Goal: Transaction & Acquisition: Purchase product/service

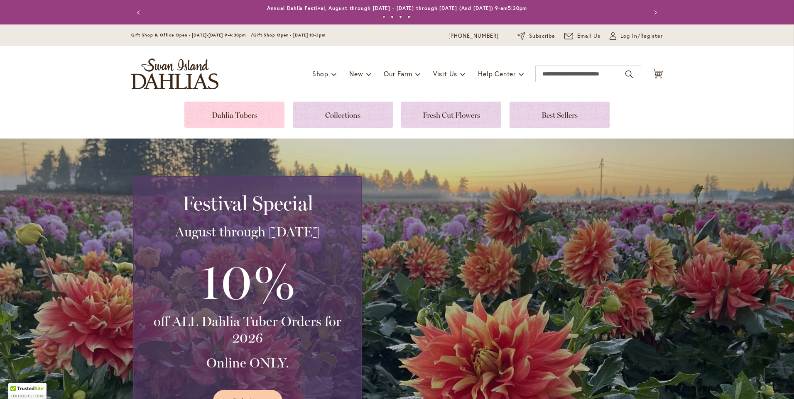
click at [229, 116] on link at bounding box center [234, 115] width 100 height 26
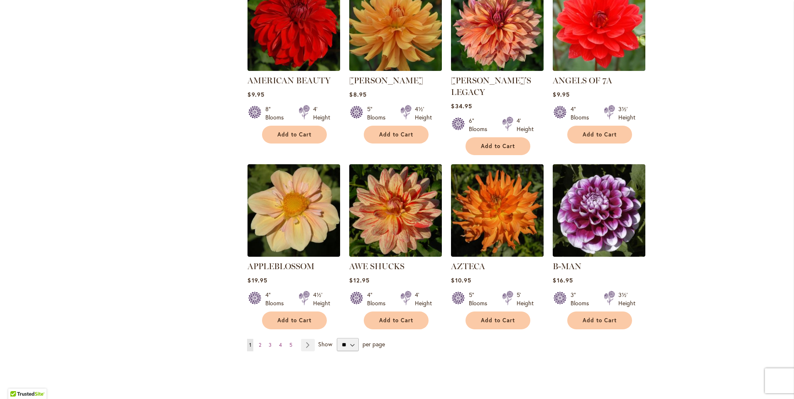
scroll to position [581, 0]
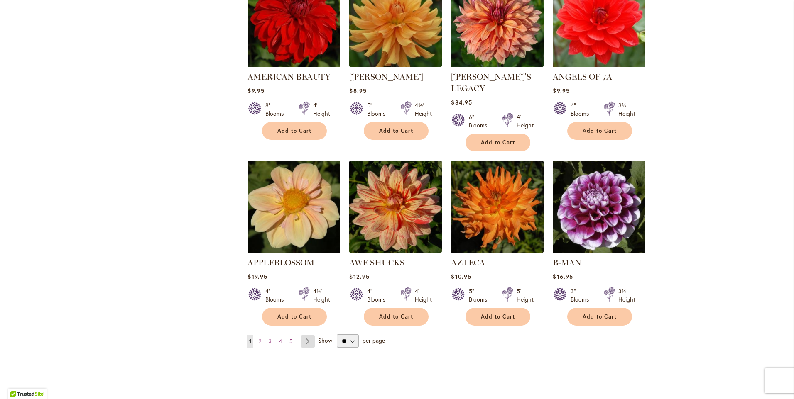
click at [305, 335] on link "Page Next" at bounding box center [308, 341] width 14 height 12
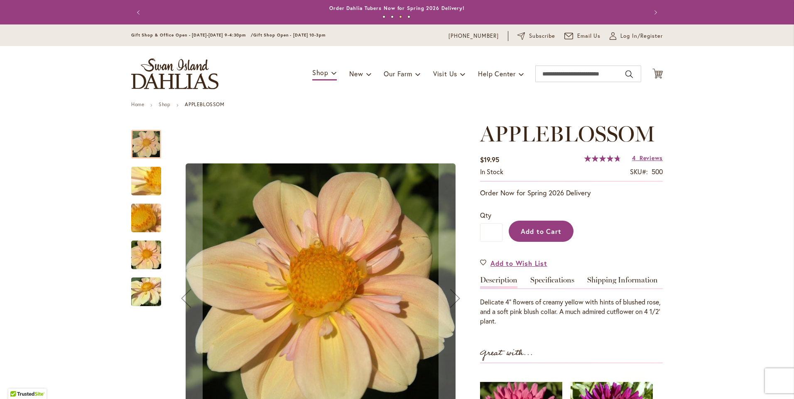
click at [524, 233] on span "Add to Cart" at bounding box center [541, 231] width 41 height 9
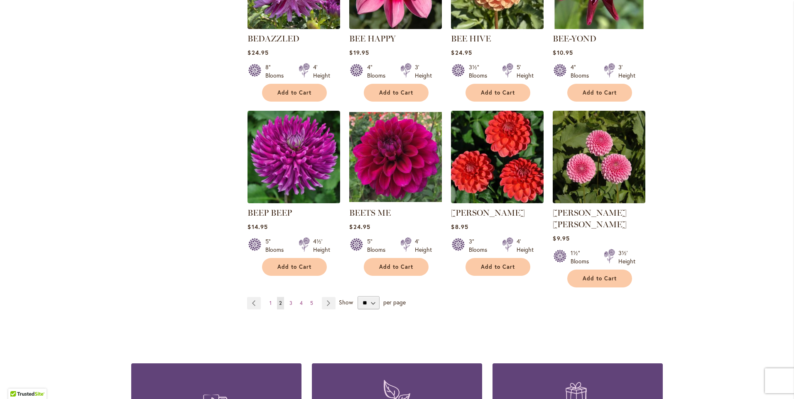
scroll to position [623, 0]
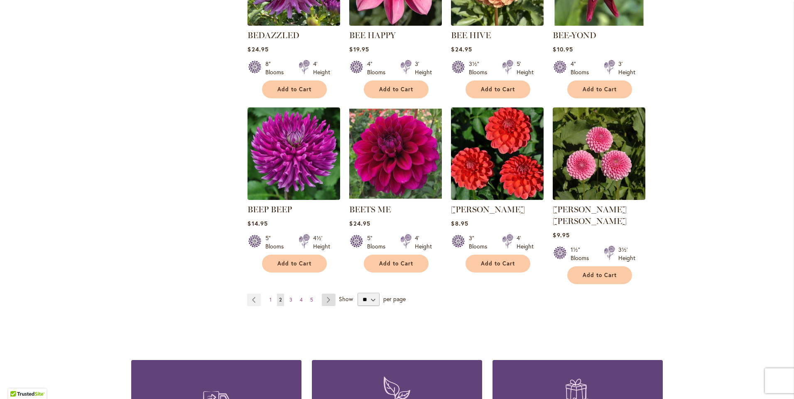
click at [323, 294] on link "Page Next" at bounding box center [329, 300] width 14 height 12
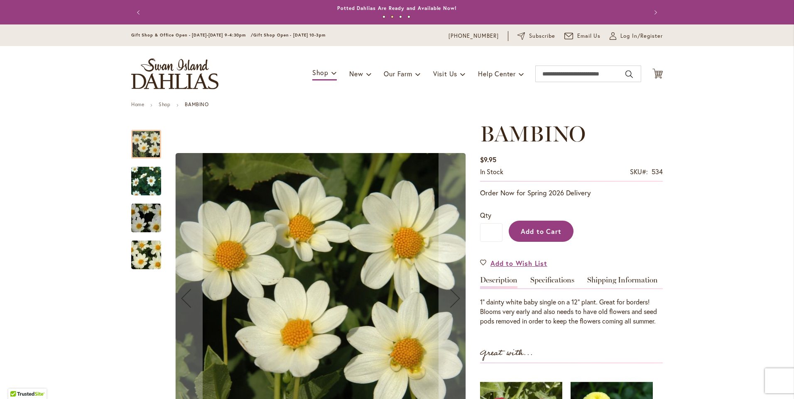
click at [539, 231] on span "Add to Cart" at bounding box center [541, 231] width 41 height 9
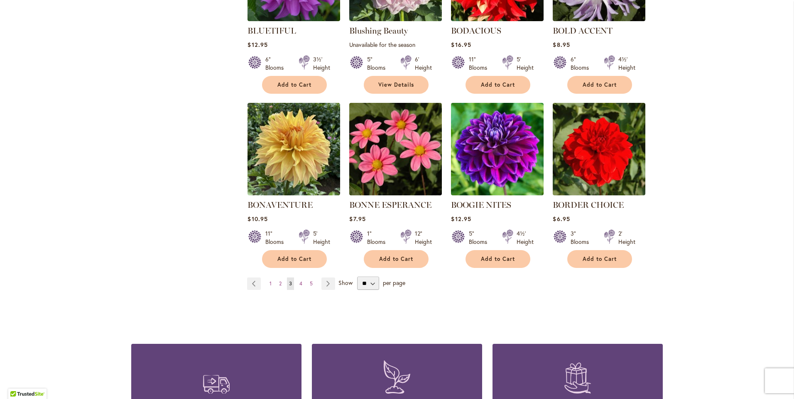
scroll to position [664, 0]
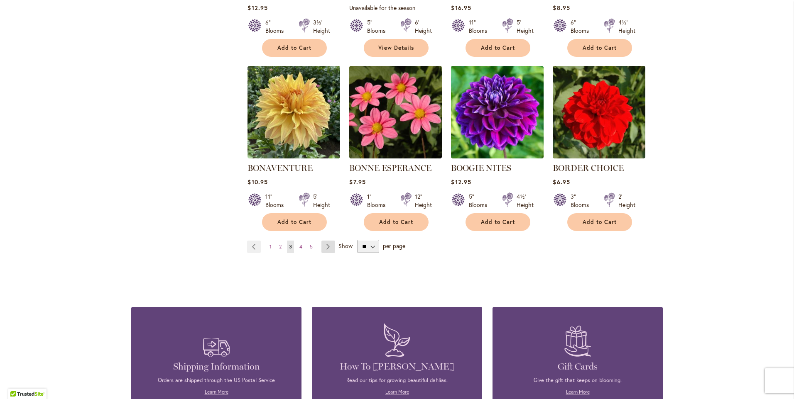
click at [324, 246] on link "Page Next" at bounding box center [328, 247] width 14 height 12
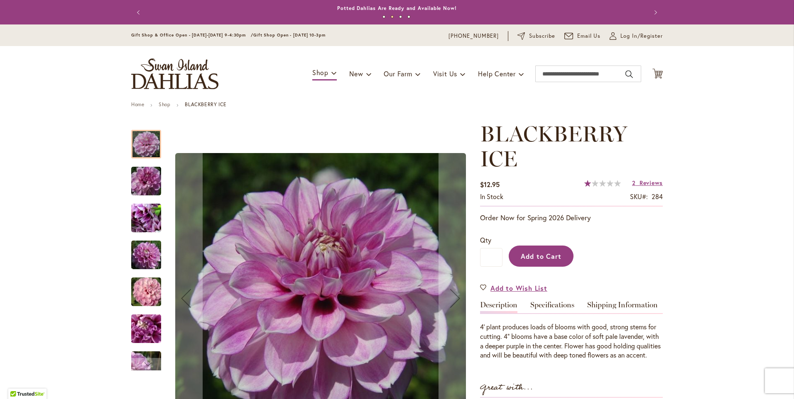
click at [545, 259] on span "Add to Cart" at bounding box center [541, 256] width 41 height 9
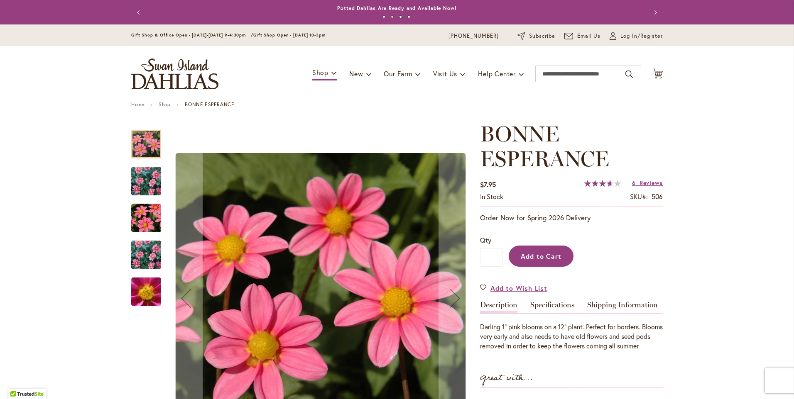
click at [534, 260] on button "Add to Cart" at bounding box center [541, 256] width 65 height 21
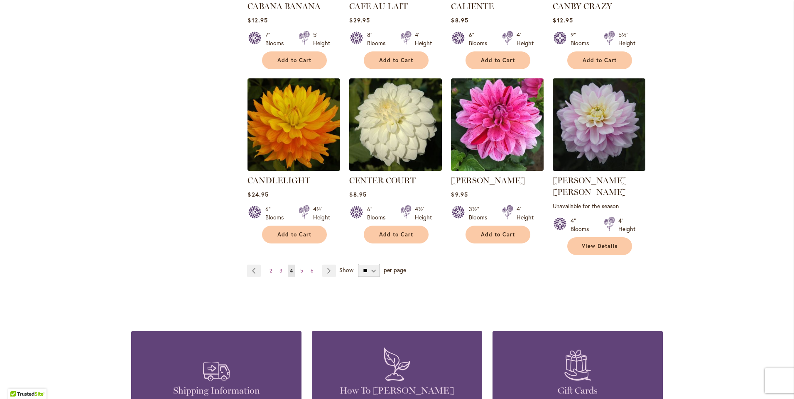
scroll to position [664, 0]
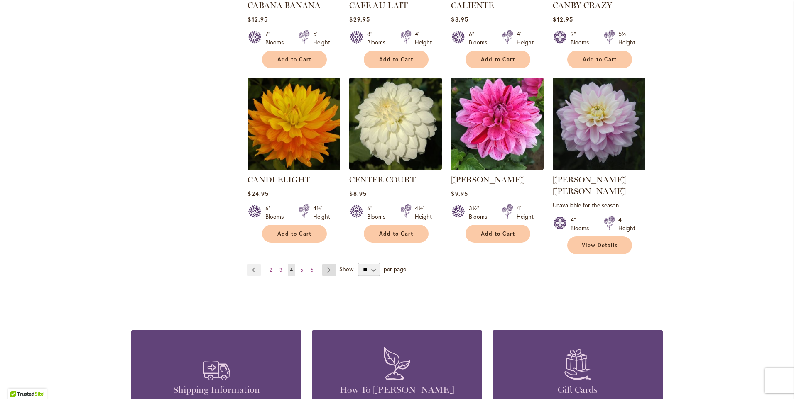
click at [323, 264] on link "Page Next" at bounding box center [329, 270] width 14 height 12
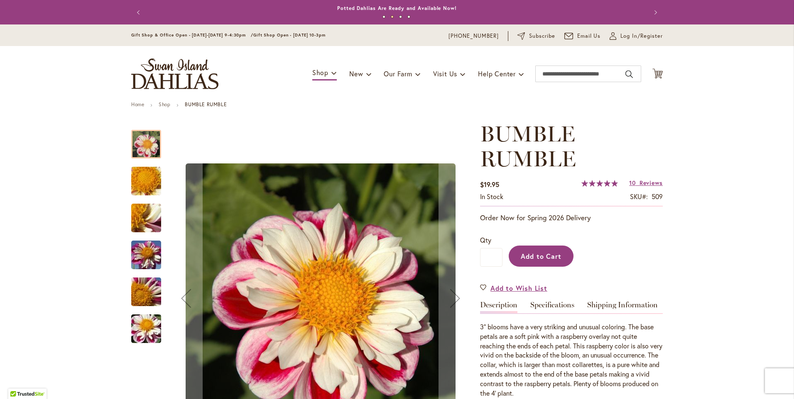
click at [536, 263] on button "Add to Cart" at bounding box center [541, 256] width 65 height 21
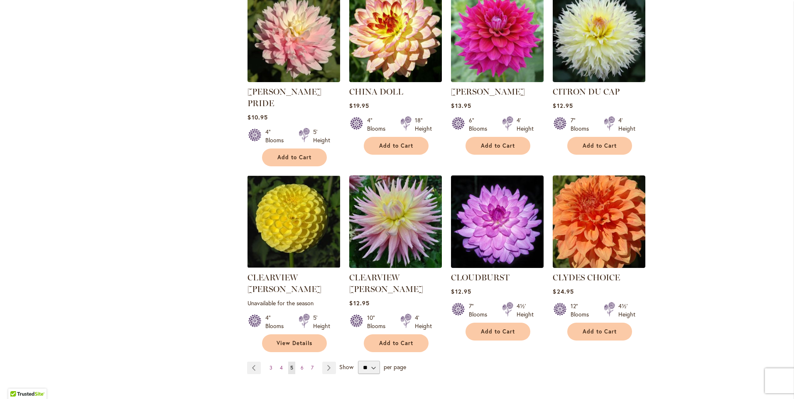
scroll to position [581, 0]
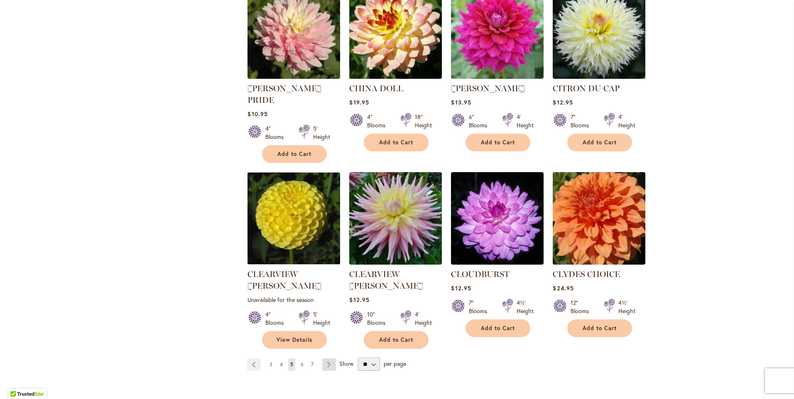
click at [328, 359] on link "Page Next" at bounding box center [329, 365] width 14 height 12
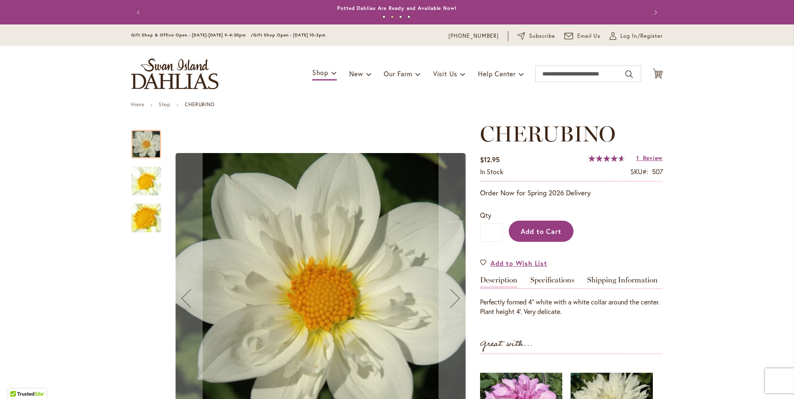
click at [546, 232] on span "Add to Cart" at bounding box center [541, 231] width 41 height 9
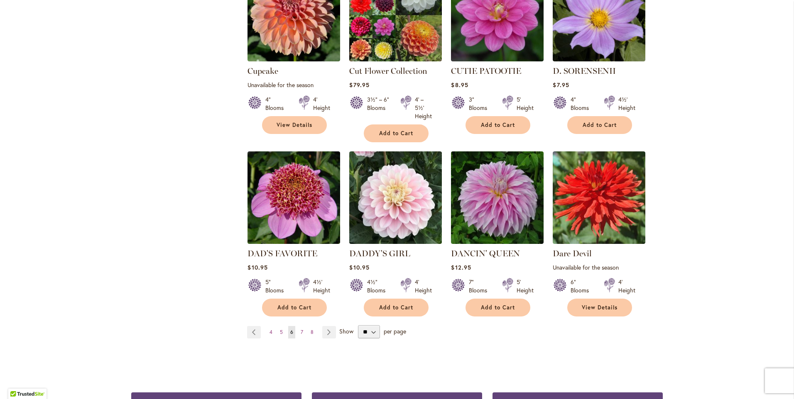
scroll to position [623, 0]
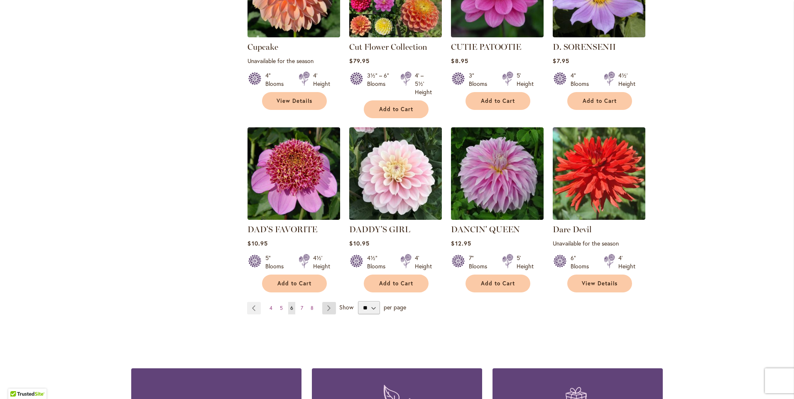
click at [327, 307] on link "Page Next" at bounding box center [329, 308] width 14 height 12
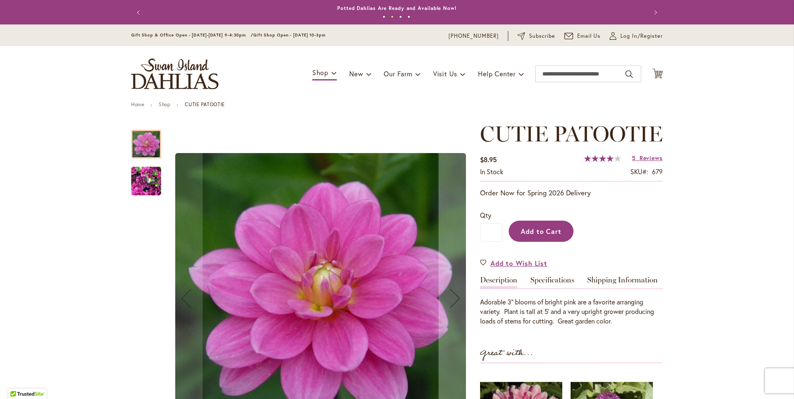
click at [548, 236] on span "Add to Cart" at bounding box center [541, 231] width 41 height 9
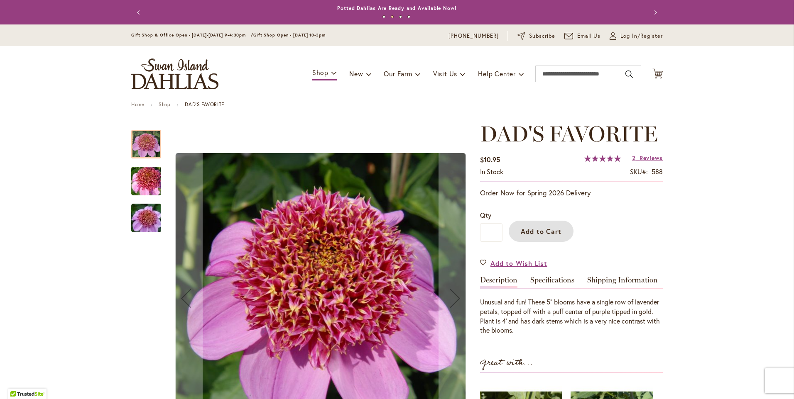
click at [541, 234] on span "Add to Cart" at bounding box center [541, 231] width 41 height 9
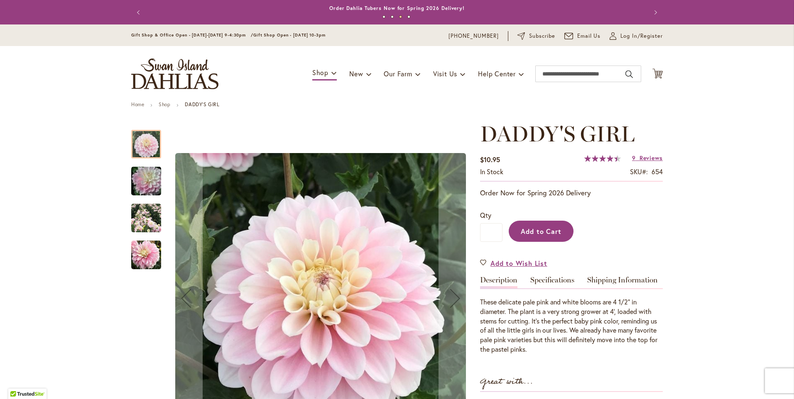
click at [528, 235] on button "Add to Cart" at bounding box center [541, 231] width 65 height 21
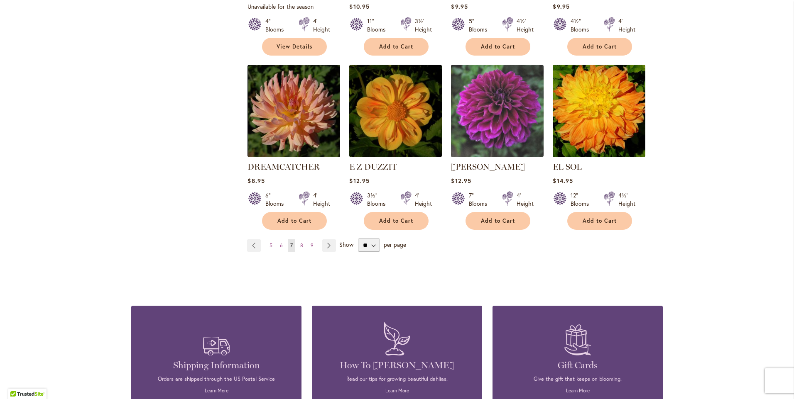
scroll to position [706, 0]
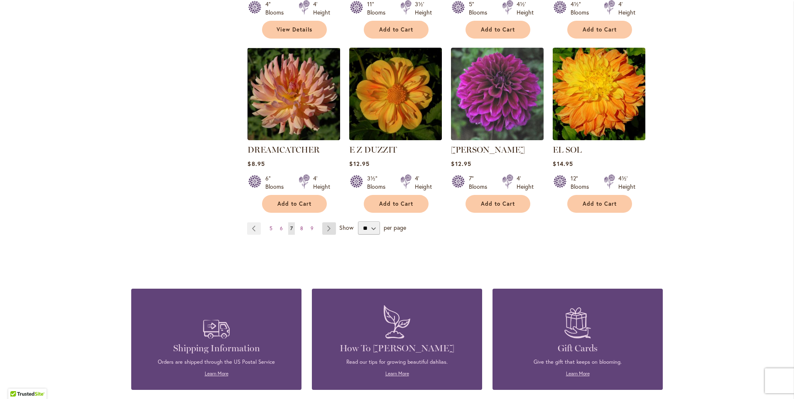
click at [326, 223] on link "Page Next" at bounding box center [329, 229] width 14 height 12
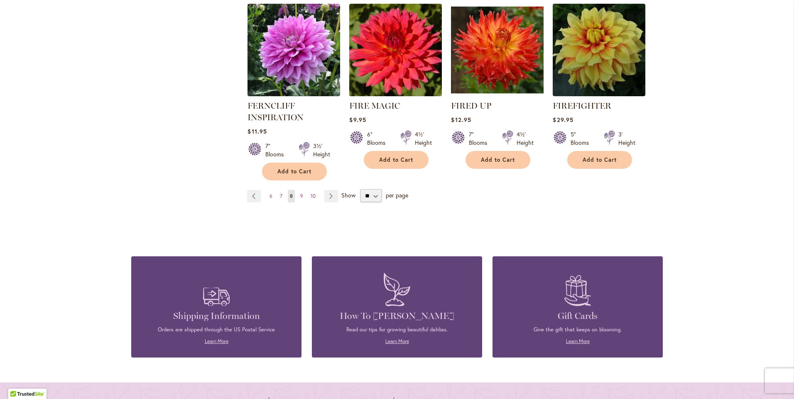
scroll to position [747, 0]
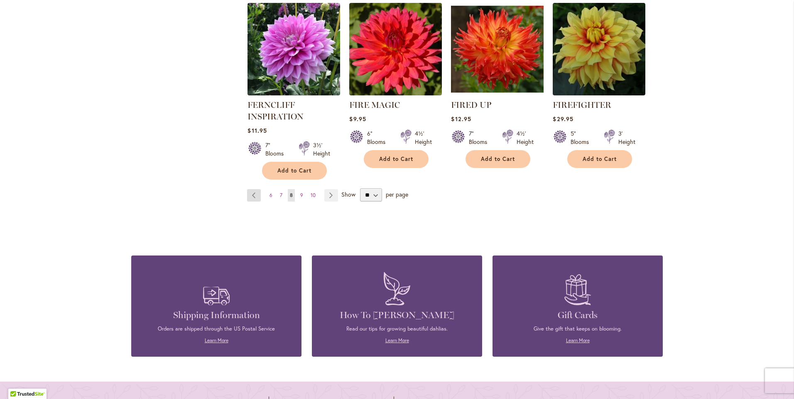
click at [249, 191] on link "Page Previous" at bounding box center [254, 195] width 14 height 12
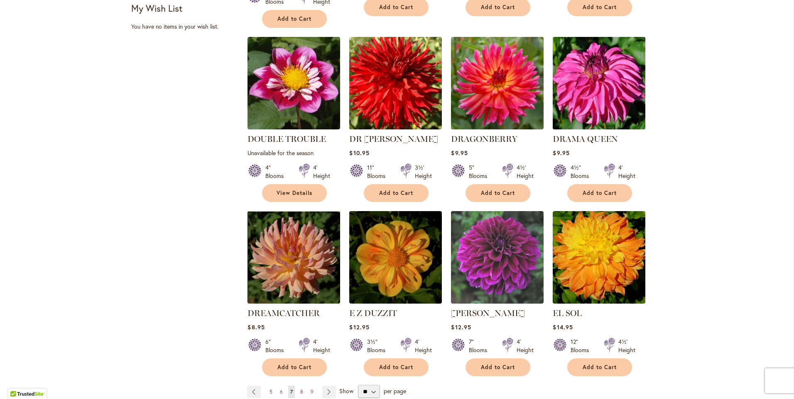
scroll to position [581, 0]
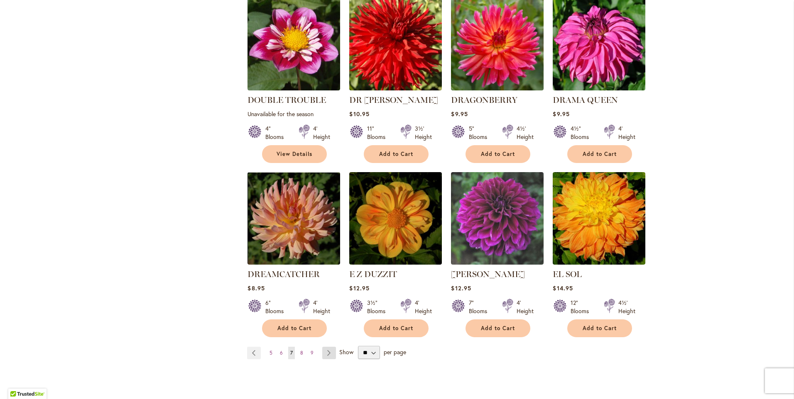
click at [325, 347] on link "Page Next" at bounding box center [329, 353] width 14 height 12
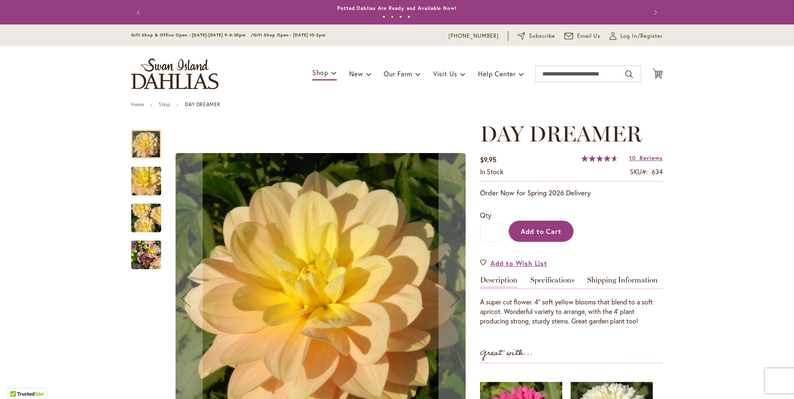
click at [551, 232] on span "Add to Cart" at bounding box center [541, 231] width 41 height 9
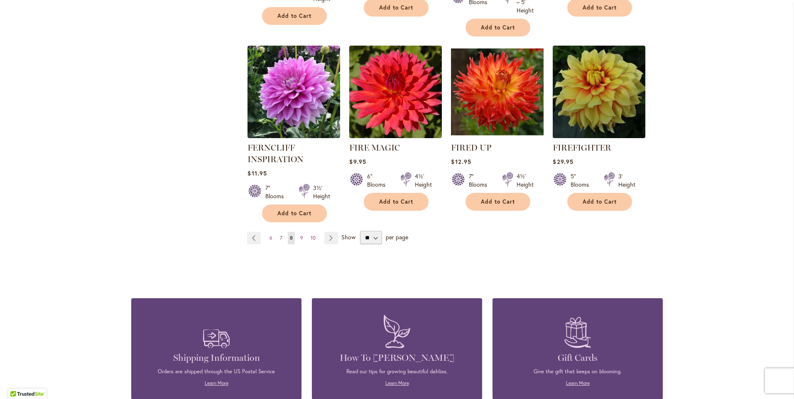
scroll to position [706, 0]
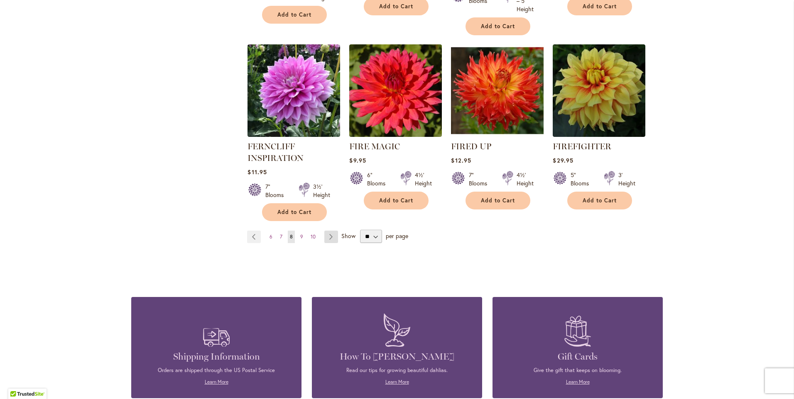
click at [327, 236] on link "Page Next" at bounding box center [331, 237] width 14 height 12
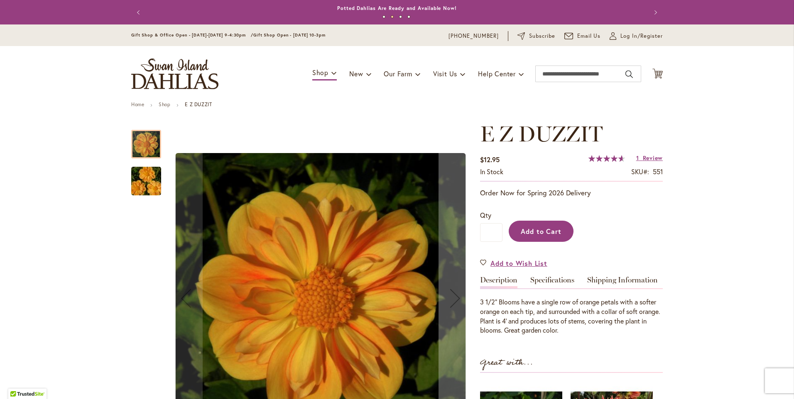
click at [535, 229] on span "Add to Cart" at bounding box center [541, 231] width 41 height 9
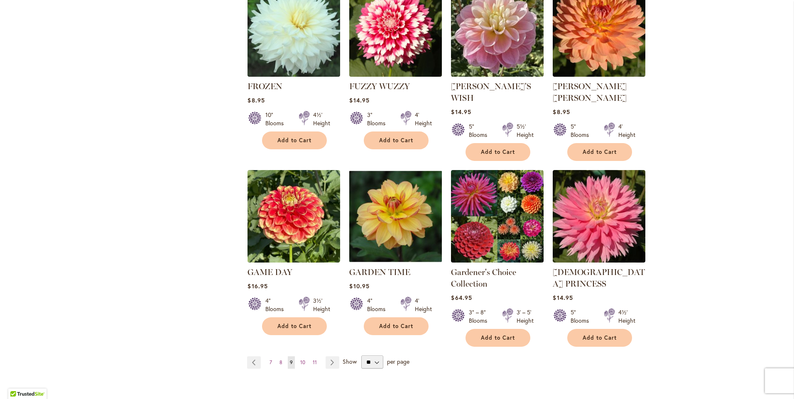
scroll to position [623, 0]
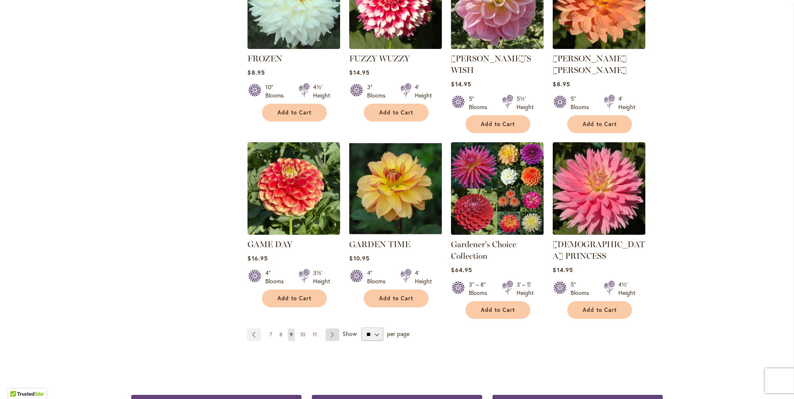
click at [327, 329] on link "Page Next" at bounding box center [333, 335] width 14 height 12
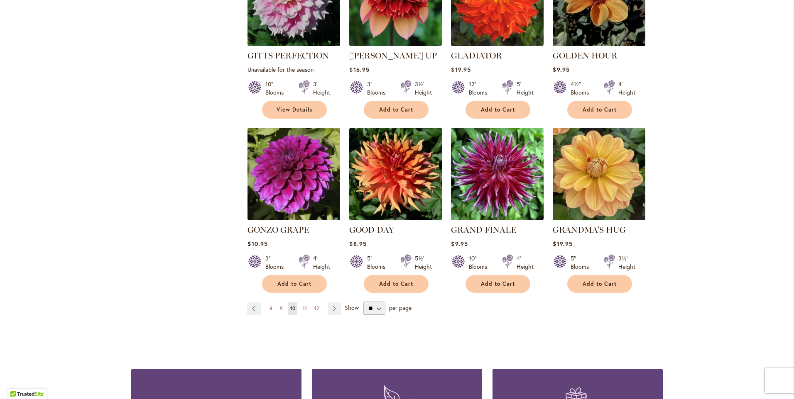
scroll to position [623, 0]
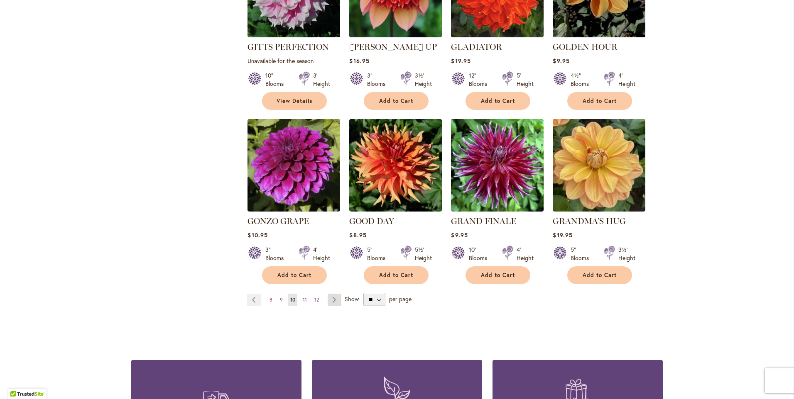
click at [331, 294] on link "Page Next" at bounding box center [335, 300] width 14 height 12
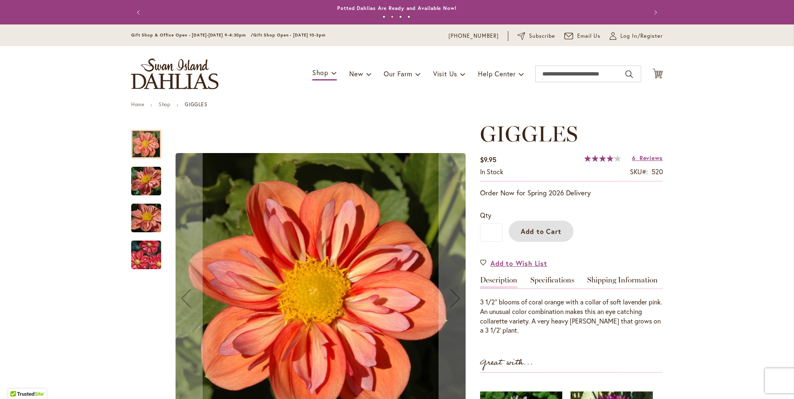
drag, startPoint x: 546, startPoint y: 231, endPoint x: 546, endPoint y: 225, distance: 5.8
click at [546, 231] on span "Add to Cart" at bounding box center [541, 231] width 41 height 9
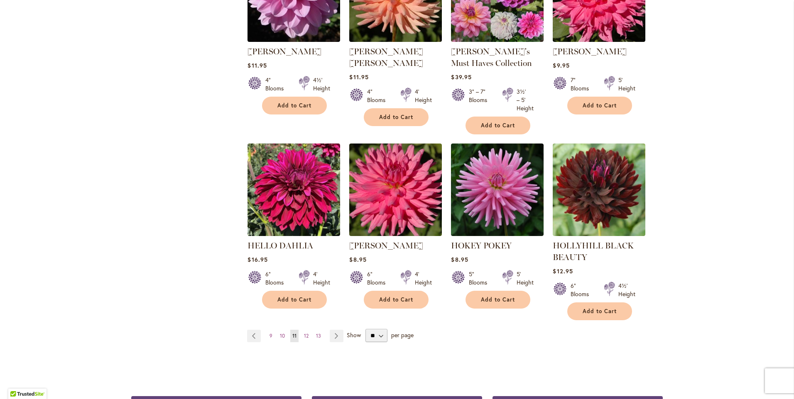
scroll to position [623, 0]
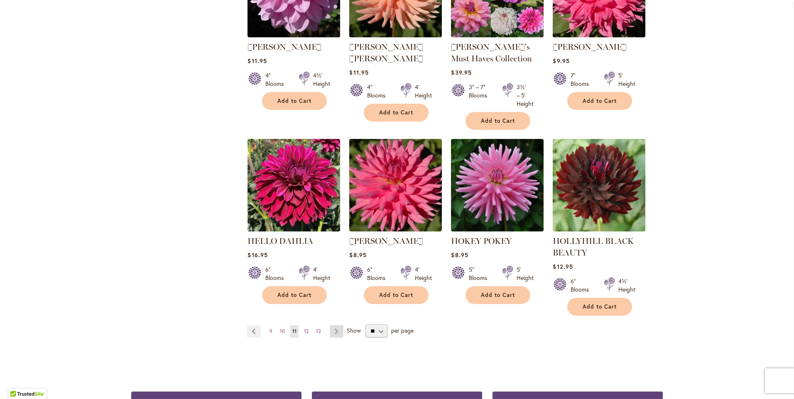
click at [333, 328] on link "Page Next" at bounding box center [337, 332] width 14 height 12
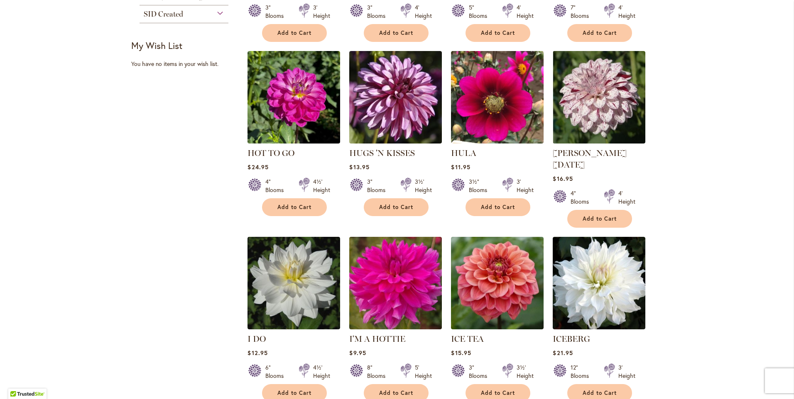
scroll to position [581, 0]
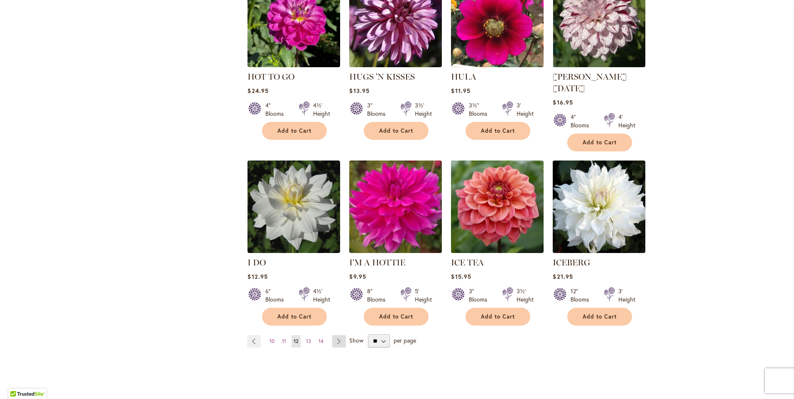
click at [333, 335] on link "Page Next" at bounding box center [339, 341] width 14 height 12
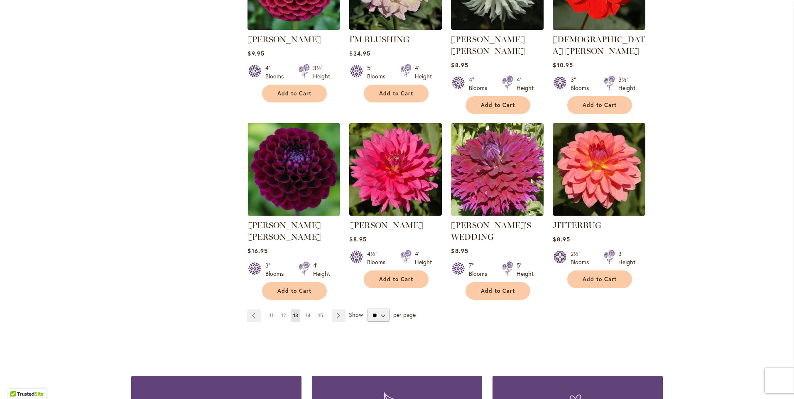
scroll to position [706, 0]
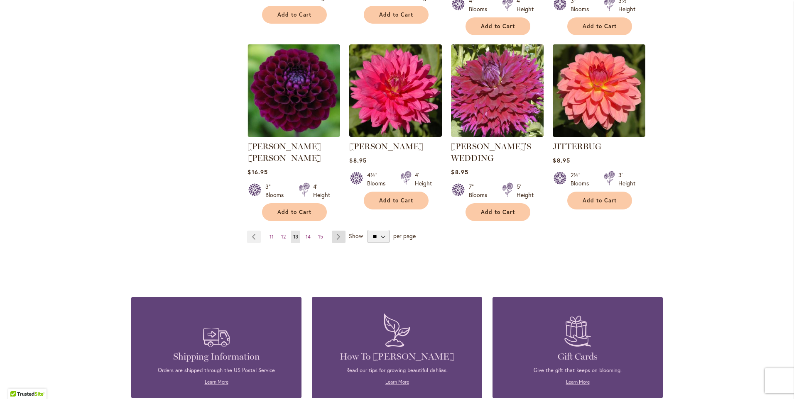
click at [335, 231] on link "Page Next" at bounding box center [339, 237] width 14 height 12
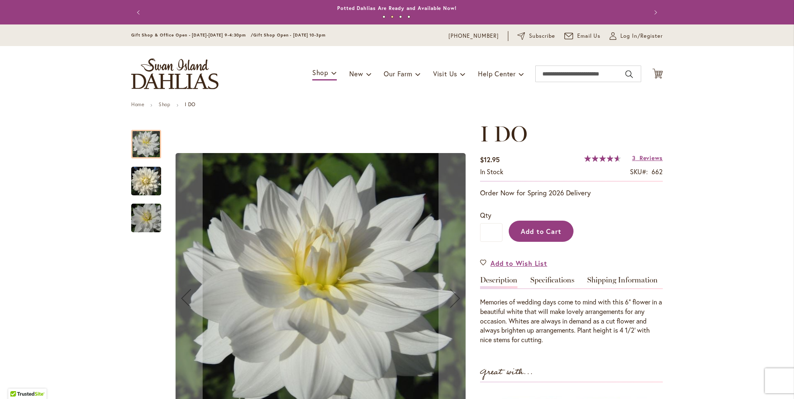
click at [546, 229] on span "Add to Cart" at bounding box center [541, 231] width 41 height 9
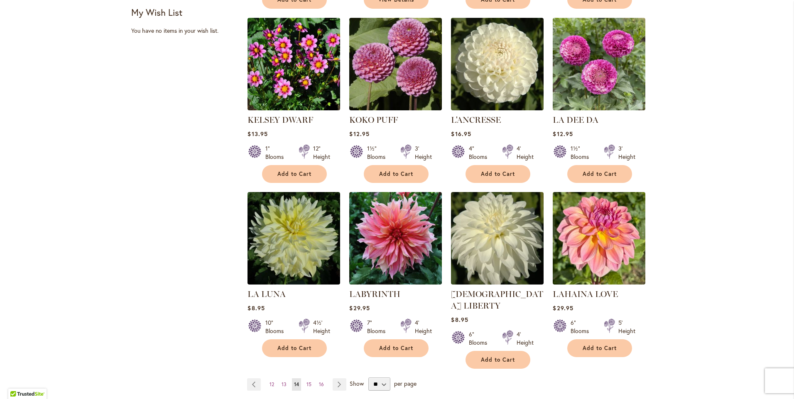
scroll to position [540, 0]
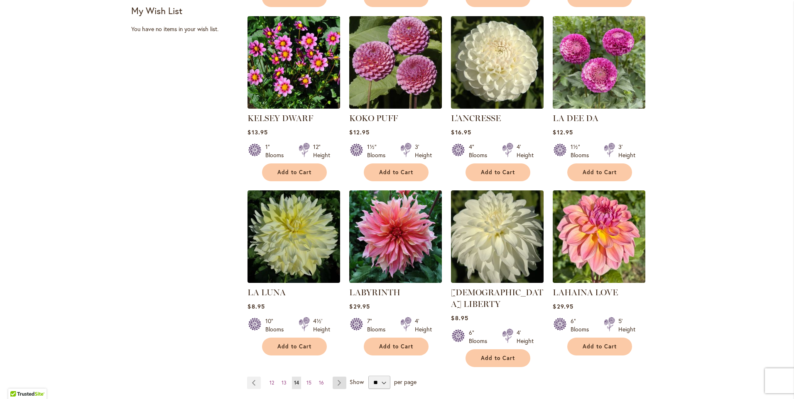
click at [335, 377] on link "Page Next" at bounding box center [340, 383] width 14 height 12
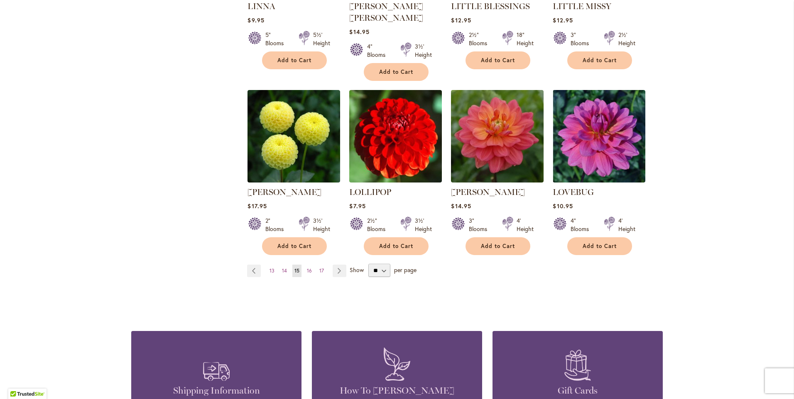
scroll to position [664, 0]
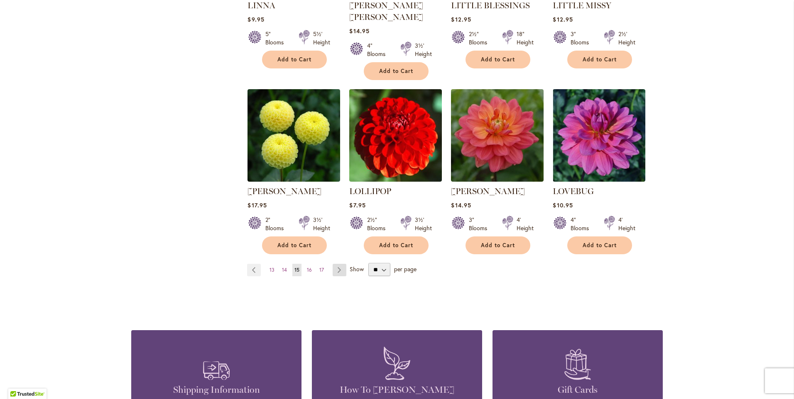
click at [334, 264] on link "Page Next" at bounding box center [340, 270] width 14 height 12
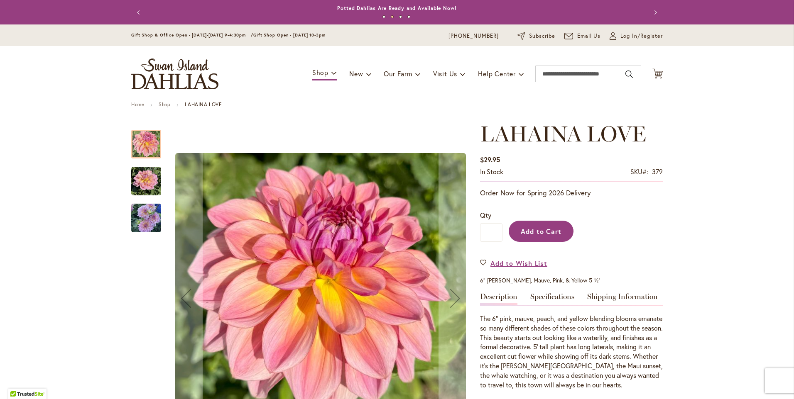
click at [542, 225] on button "Add to Cart" at bounding box center [541, 231] width 65 height 21
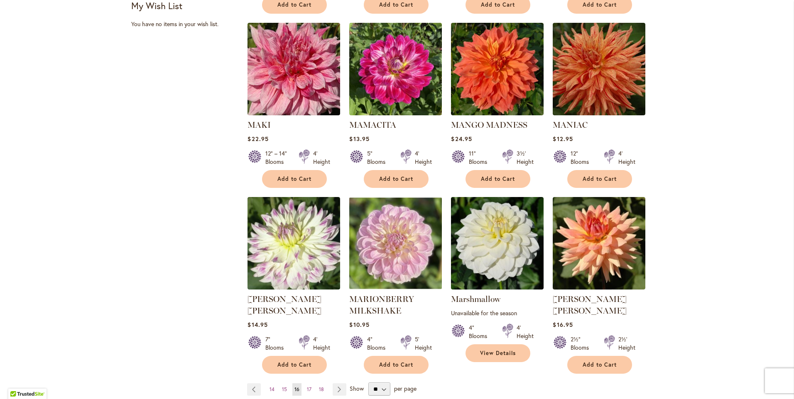
scroll to position [581, 0]
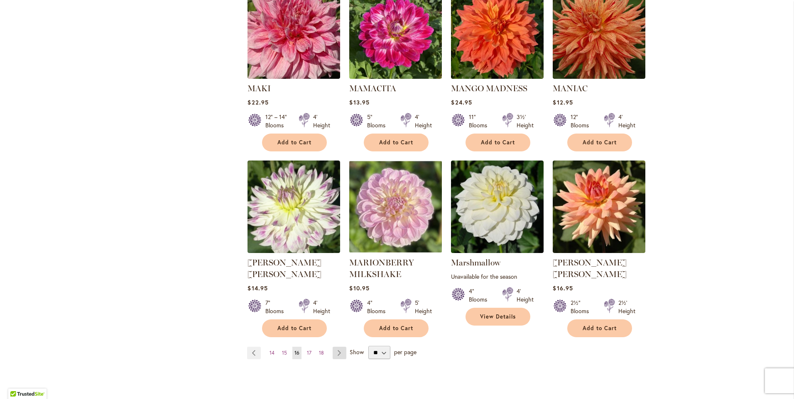
click at [338, 347] on link "Page Next" at bounding box center [340, 353] width 14 height 12
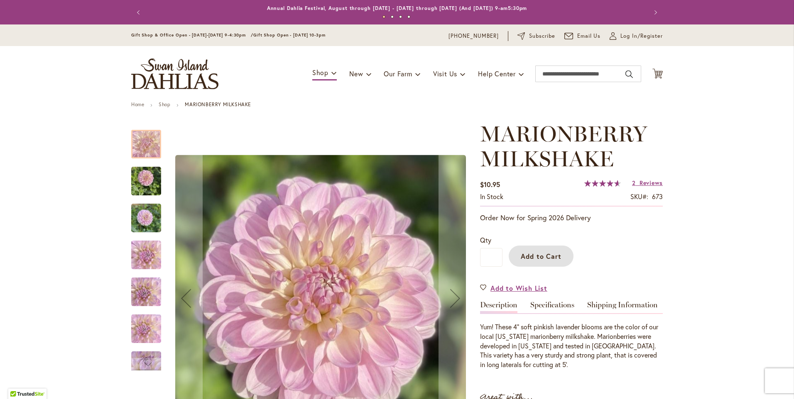
drag, startPoint x: 556, startPoint y: 249, endPoint x: 558, endPoint y: 231, distance: 17.7
click at [555, 249] on button "Add to Cart" at bounding box center [541, 256] width 65 height 21
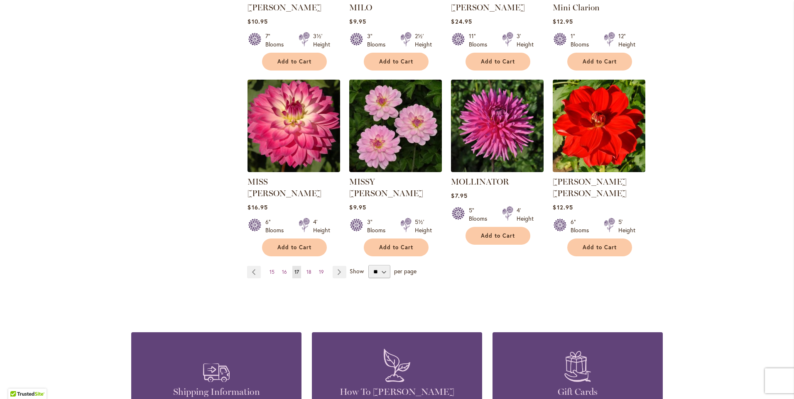
scroll to position [664, 0]
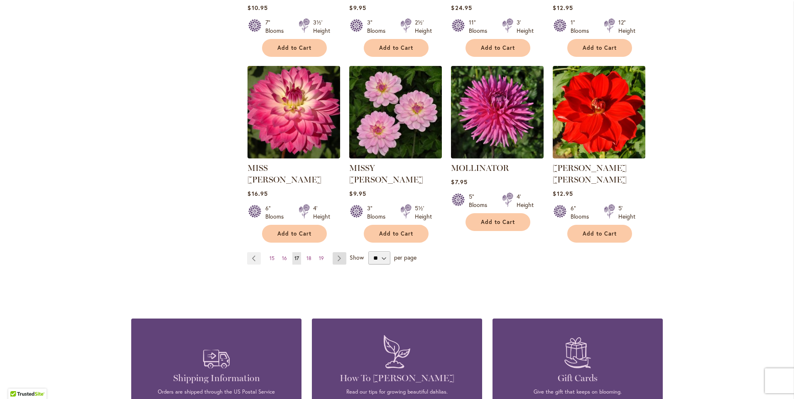
click at [334, 252] on link "Page Next" at bounding box center [340, 258] width 14 height 12
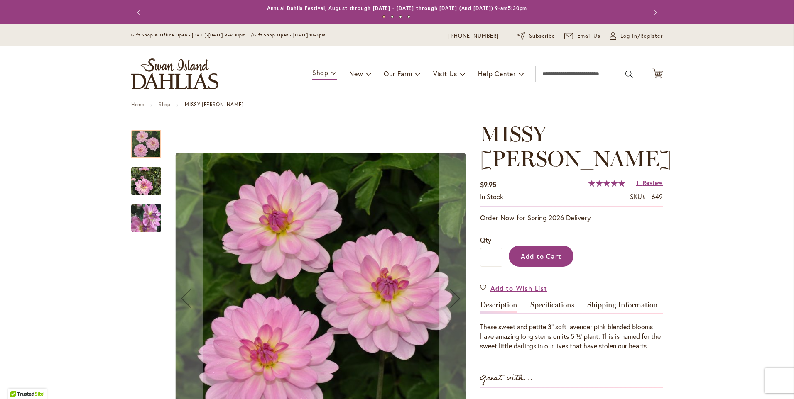
click at [555, 252] on span "Add to Cart" at bounding box center [541, 256] width 41 height 9
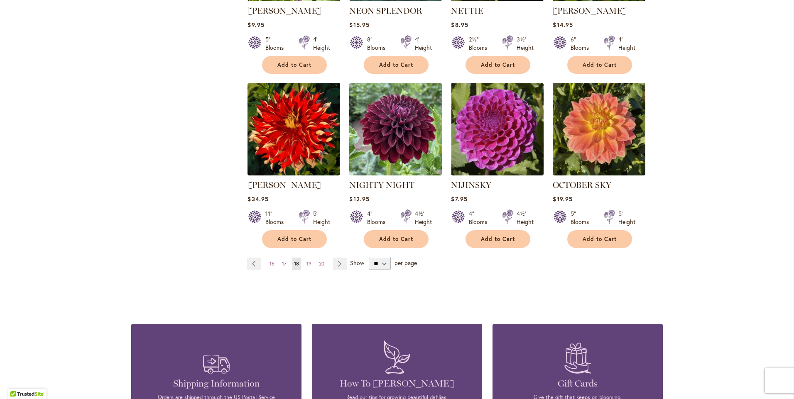
scroll to position [664, 0]
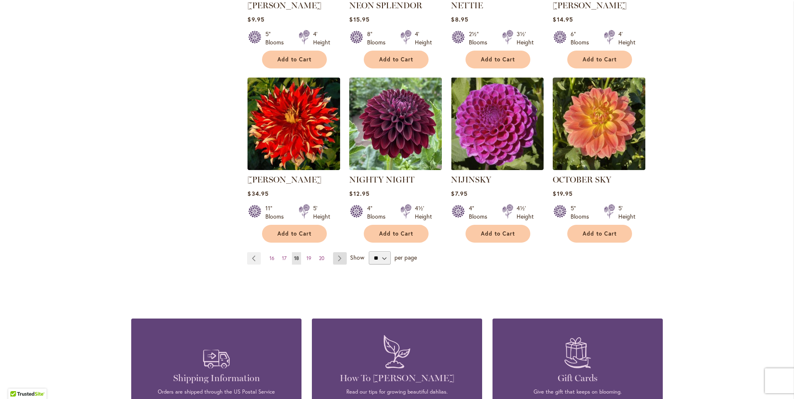
click at [335, 252] on link "Page Next" at bounding box center [340, 258] width 14 height 12
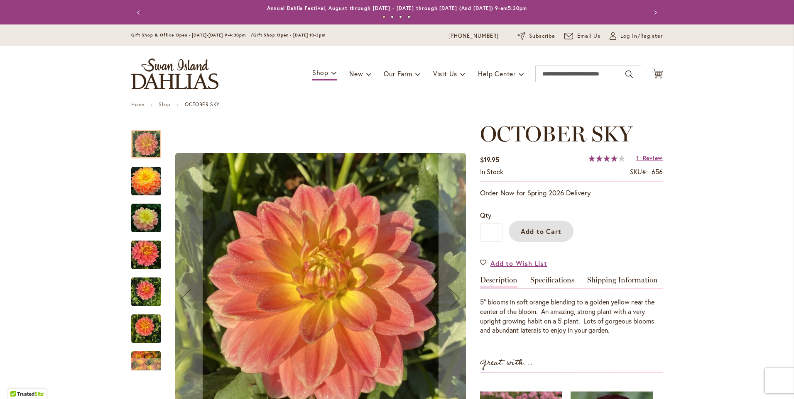
click at [538, 233] on span "Add to Cart" at bounding box center [541, 231] width 41 height 9
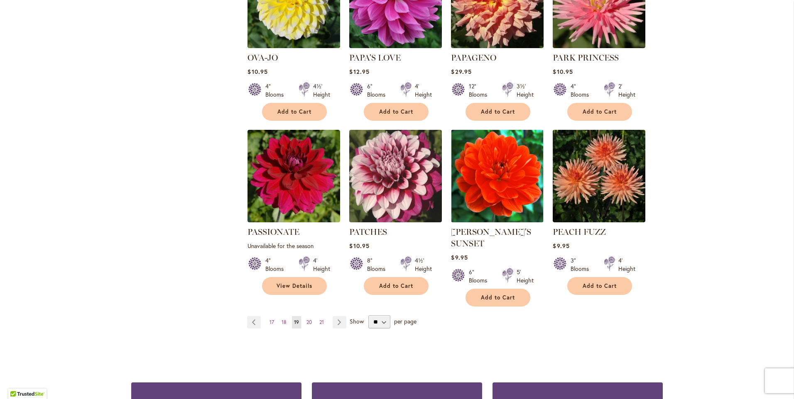
scroll to position [623, 0]
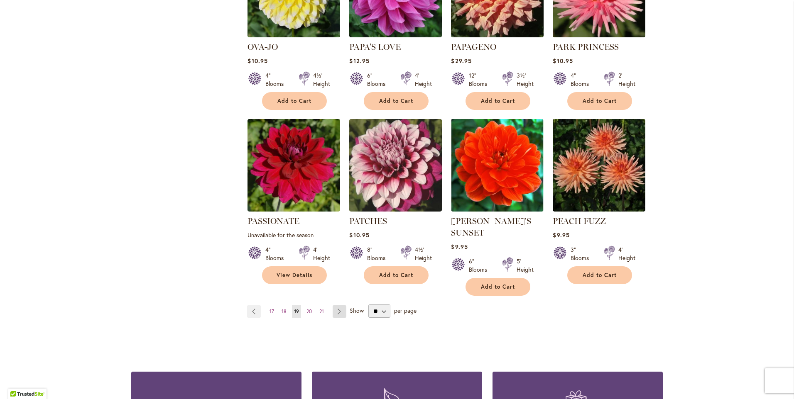
click at [341, 306] on link "Page Next" at bounding box center [340, 312] width 14 height 12
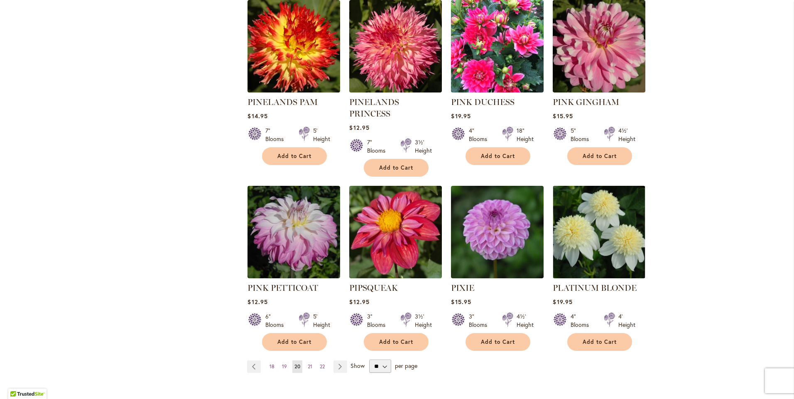
scroll to position [581, 0]
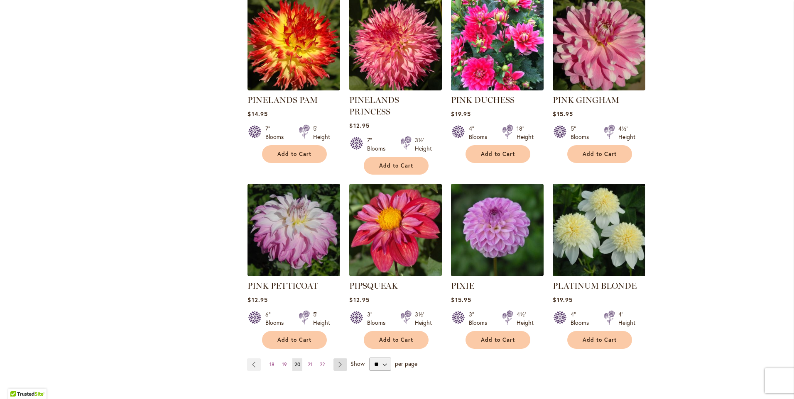
click at [335, 359] on link "Page Next" at bounding box center [340, 365] width 14 height 12
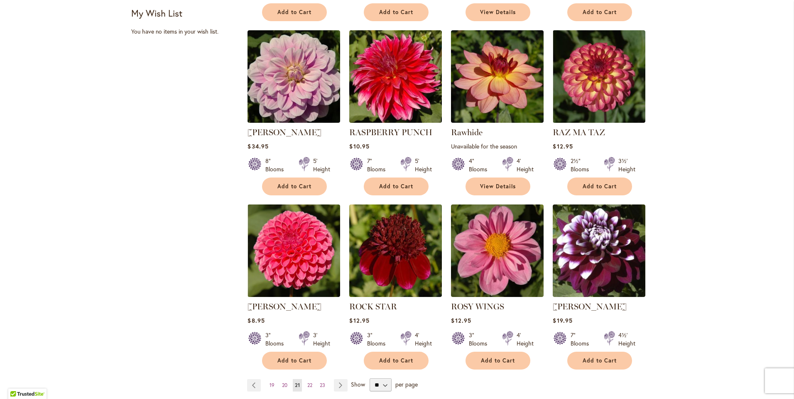
scroll to position [540, 0]
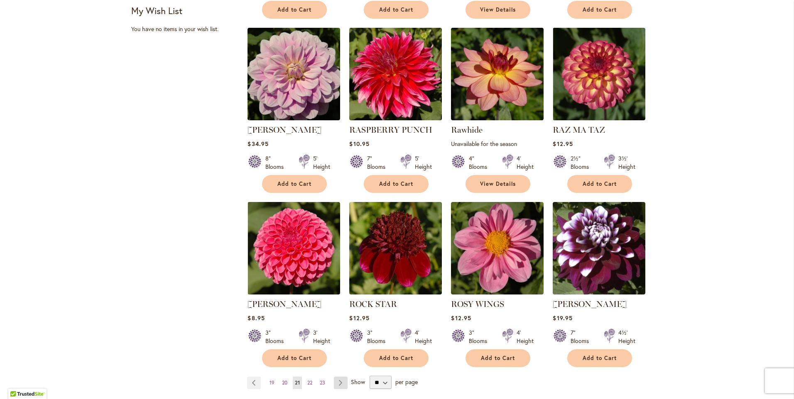
click at [334, 381] on link "Page Next" at bounding box center [341, 383] width 14 height 12
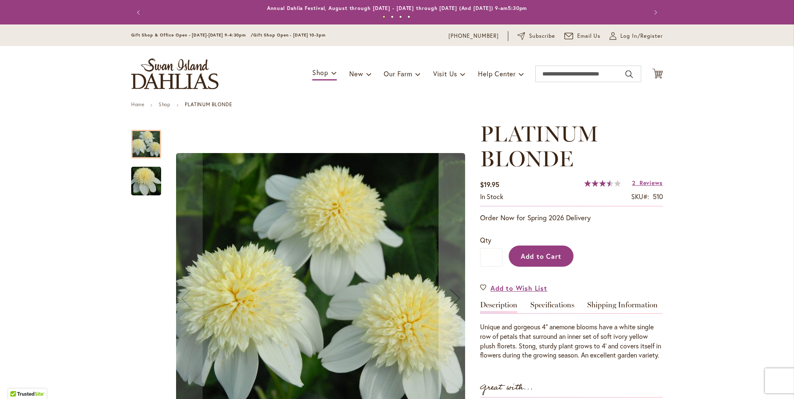
click at [551, 257] on span "Add to Cart" at bounding box center [541, 256] width 41 height 9
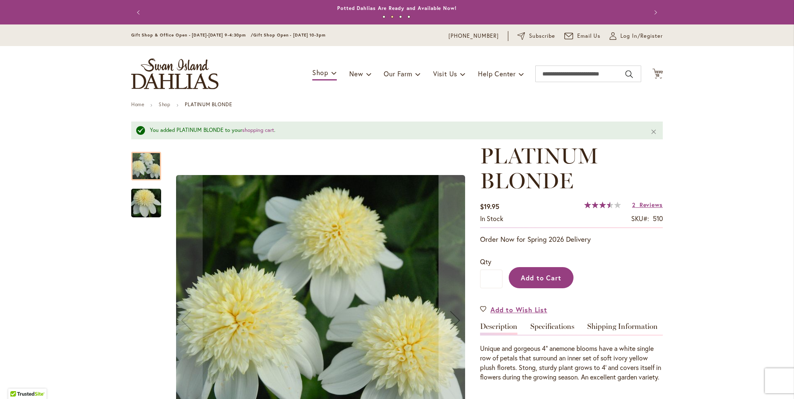
click at [539, 280] on span "Add to Cart" at bounding box center [541, 278] width 41 height 9
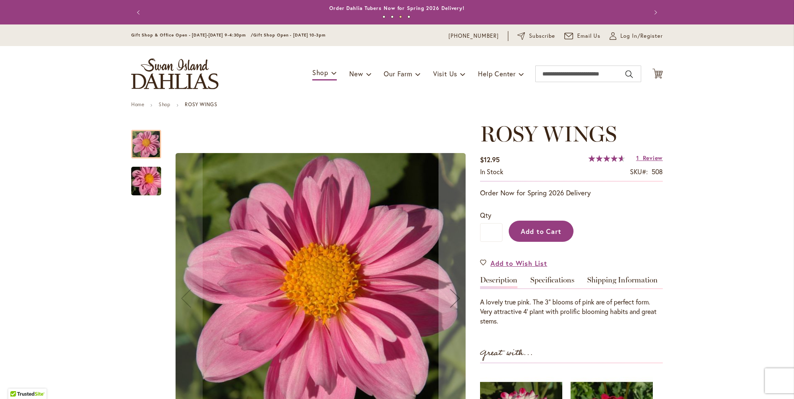
click at [538, 233] on span "Add to Cart" at bounding box center [541, 231] width 41 height 9
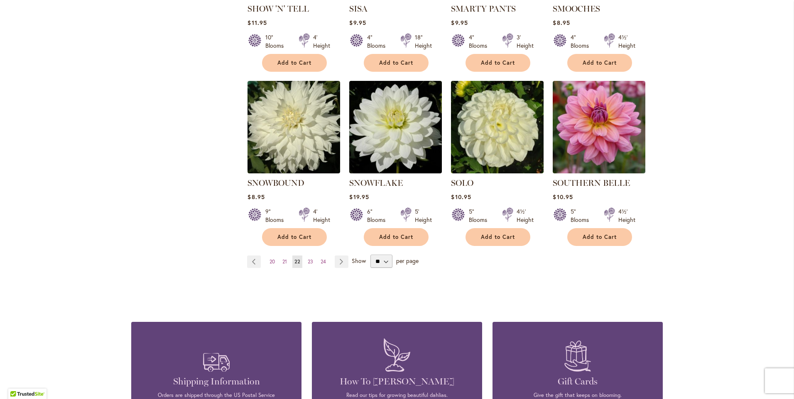
scroll to position [664, 0]
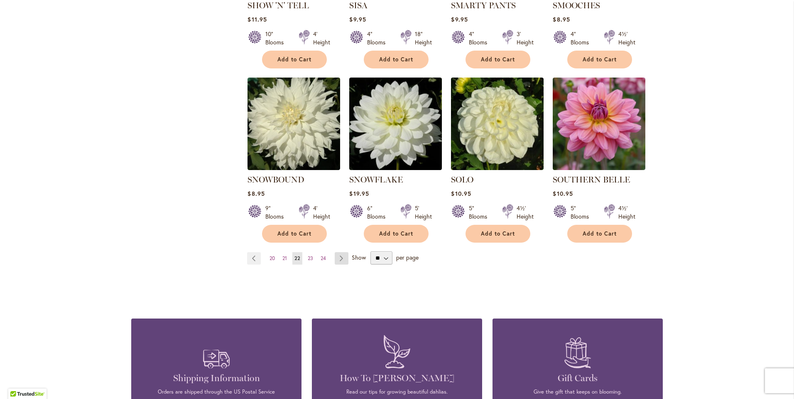
click at [338, 252] on link "Page Next" at bounding box center [342, 258] width 14 height 12
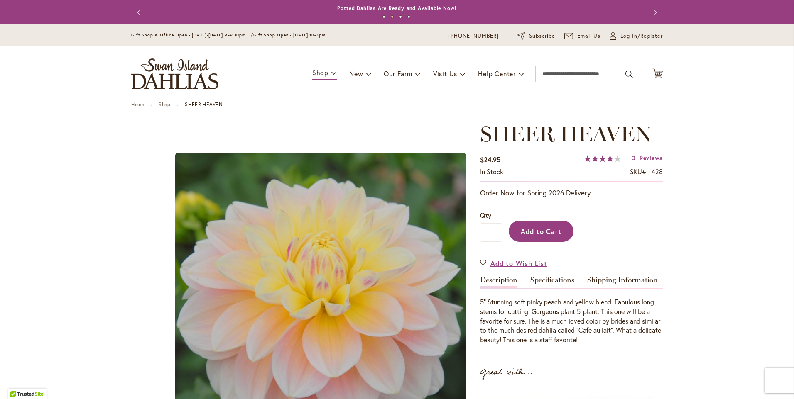
click at [536, 228] on span "Add to Cart" at bounding box center [541, 231] width 41 height 9
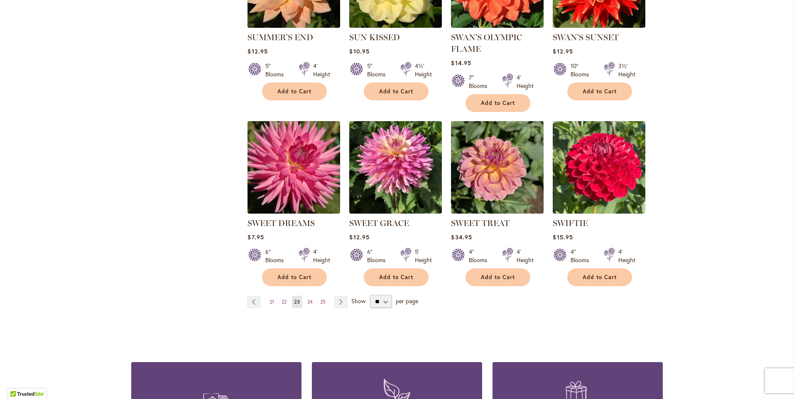
scroll to position [623, 0]
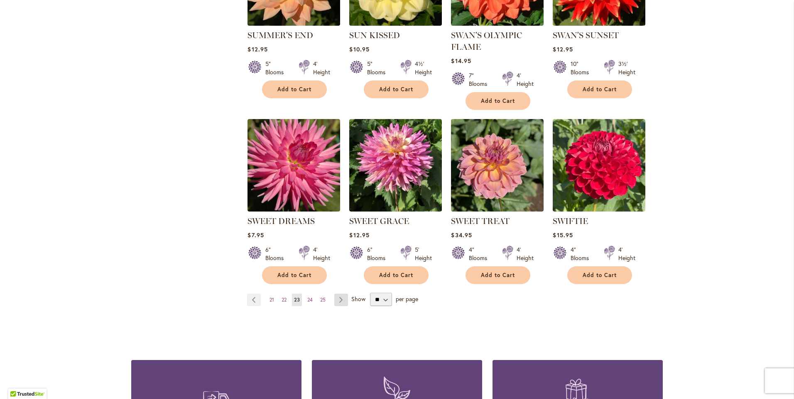
click at [338, 297] on link "Page Next" at bounding box center [341, 300] width 14 height 12
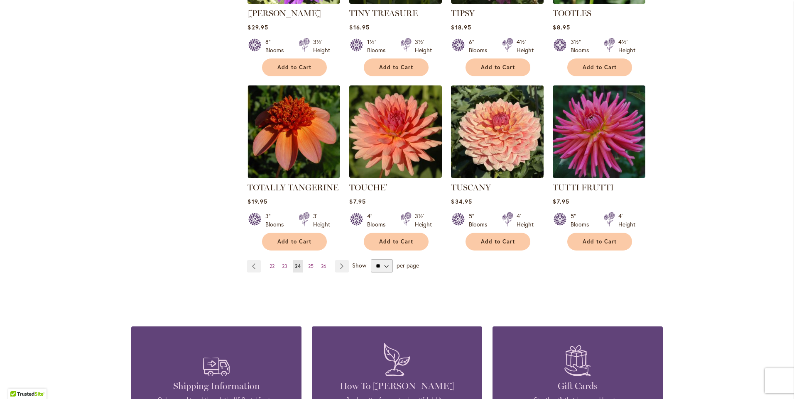
scroll to position [664, 0]
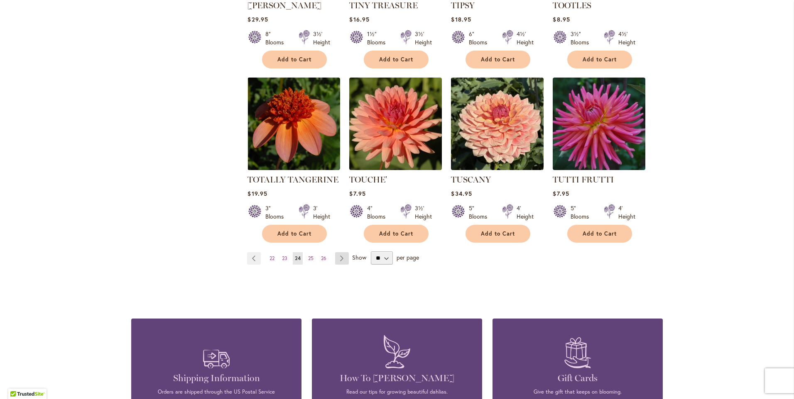
click at [336, 252] on link "Page Next" at bounding box center [342, 258] width 14 height 12
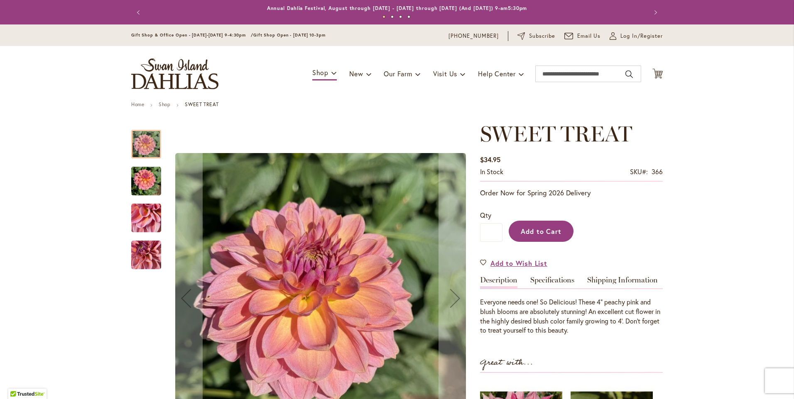
click at [531, 239] on button "Add to Cart" at bounding box center [541, 231] width 65 height 21
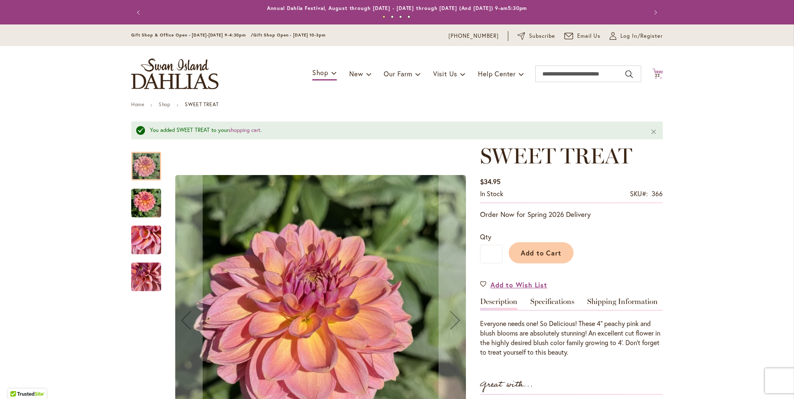
click at [655, 74] on span "22" at bounding box center [658, 75] width 6 height 5
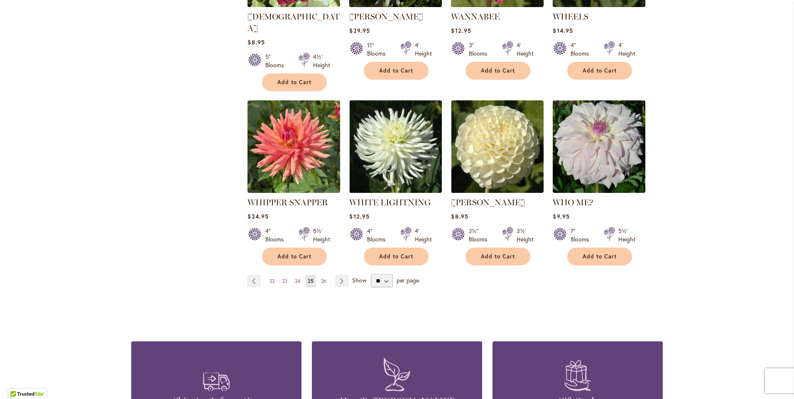
scroll to position [664, 0]
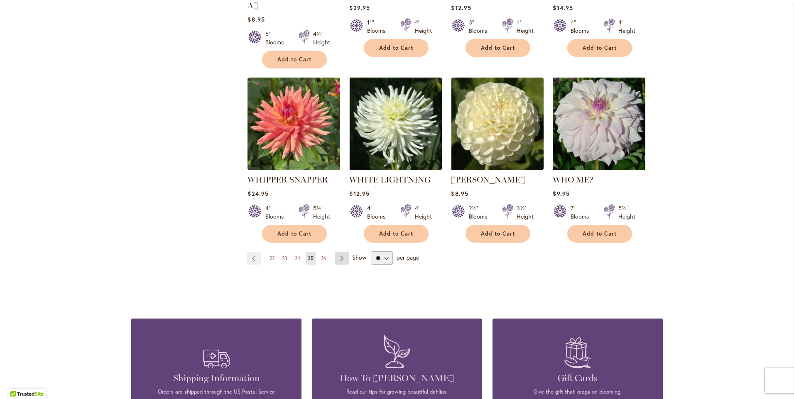
click at [340, 252] on link "Page Next" at bounding box center [342, 258] width 14 height 12
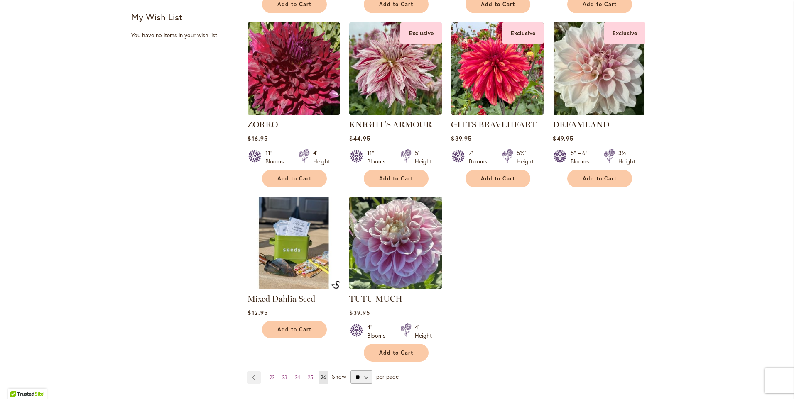
scroll to position [540, 0]
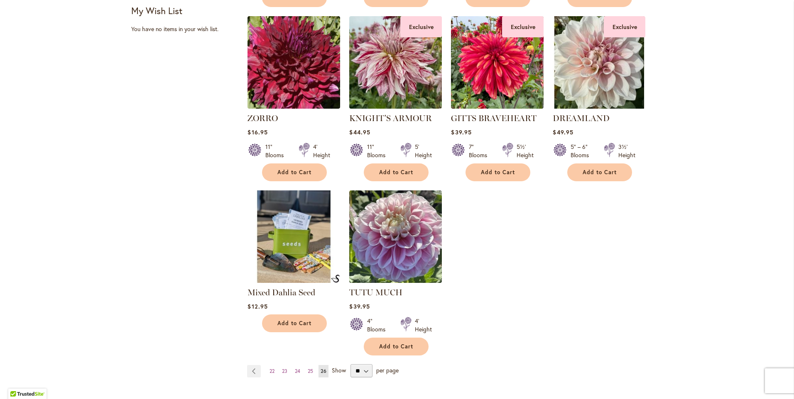
drag, startPoint x: 277, startPoint y: 231, endPoint x: 284, endPoint y: 248, distance: 18.4
click at [284, 248] on img at bounding box center [293, 237] width 97 height 97
